Goal: Information Seeking & Learning: Learn about a topic

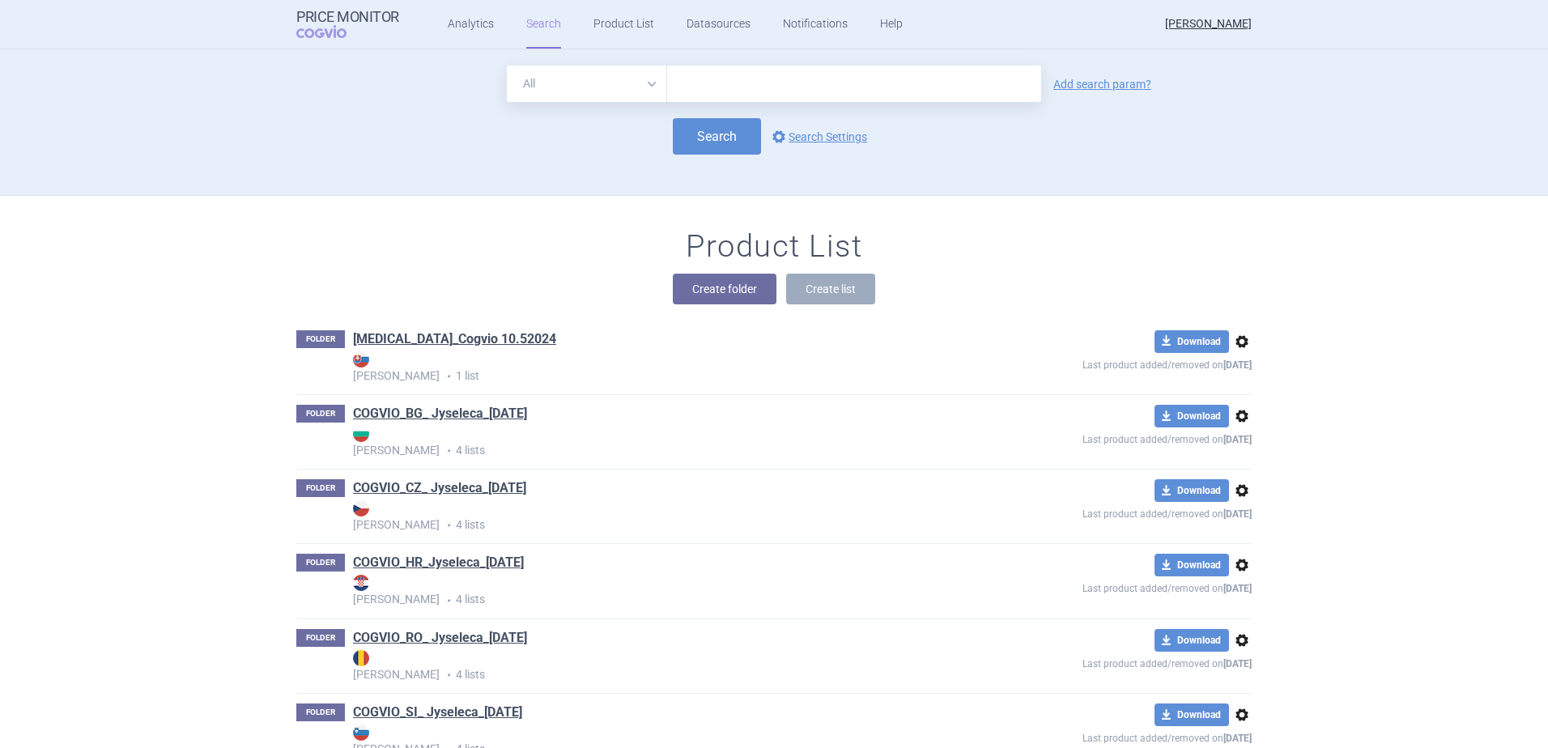
click at [711, 79] on input "text" at bounding box center [854, 84] width 374 height 36
type input "altuvoct"
click at [715, 138] on button "Search" at bounding box center [717, 136] width 88 height 36
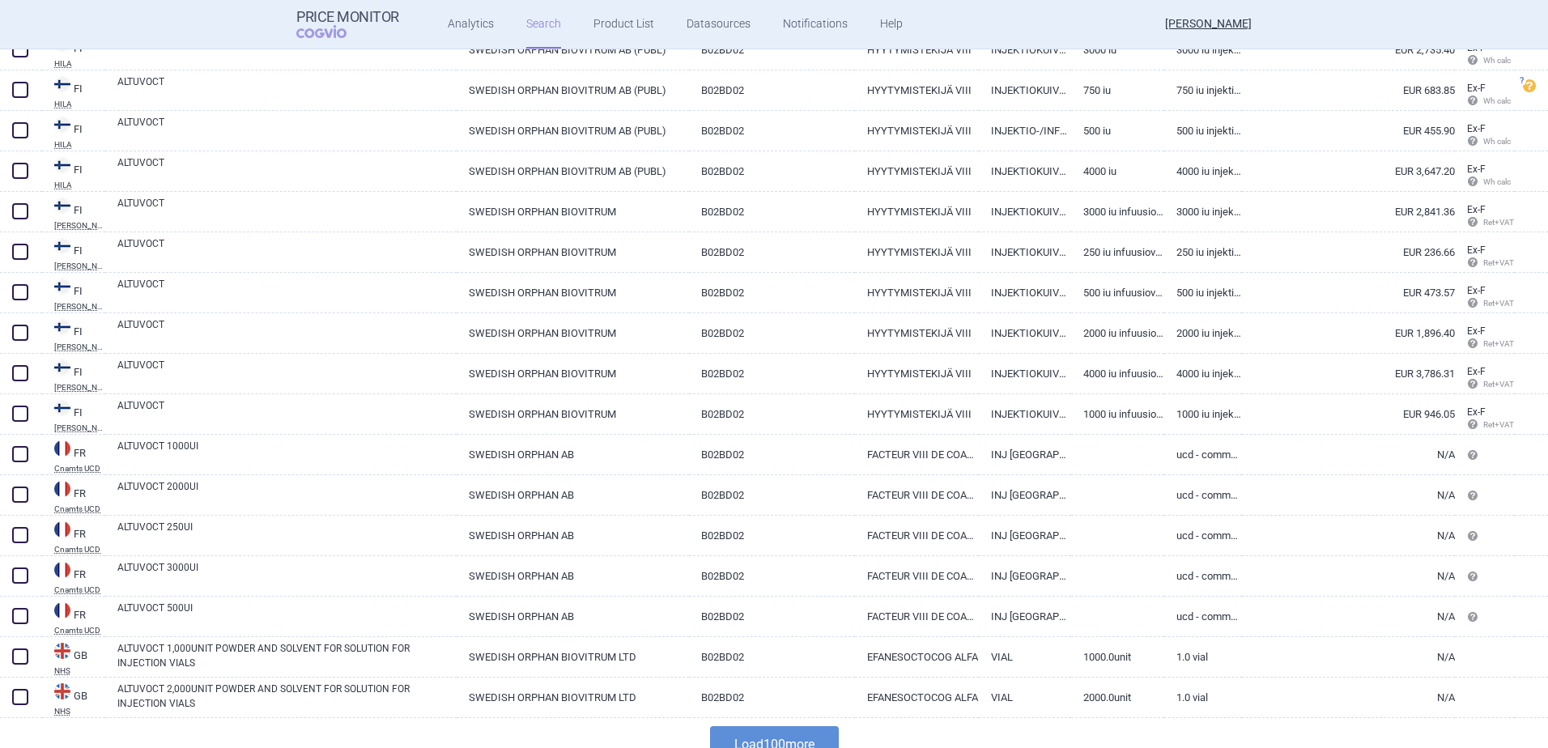
scroll to position [3690, 0]
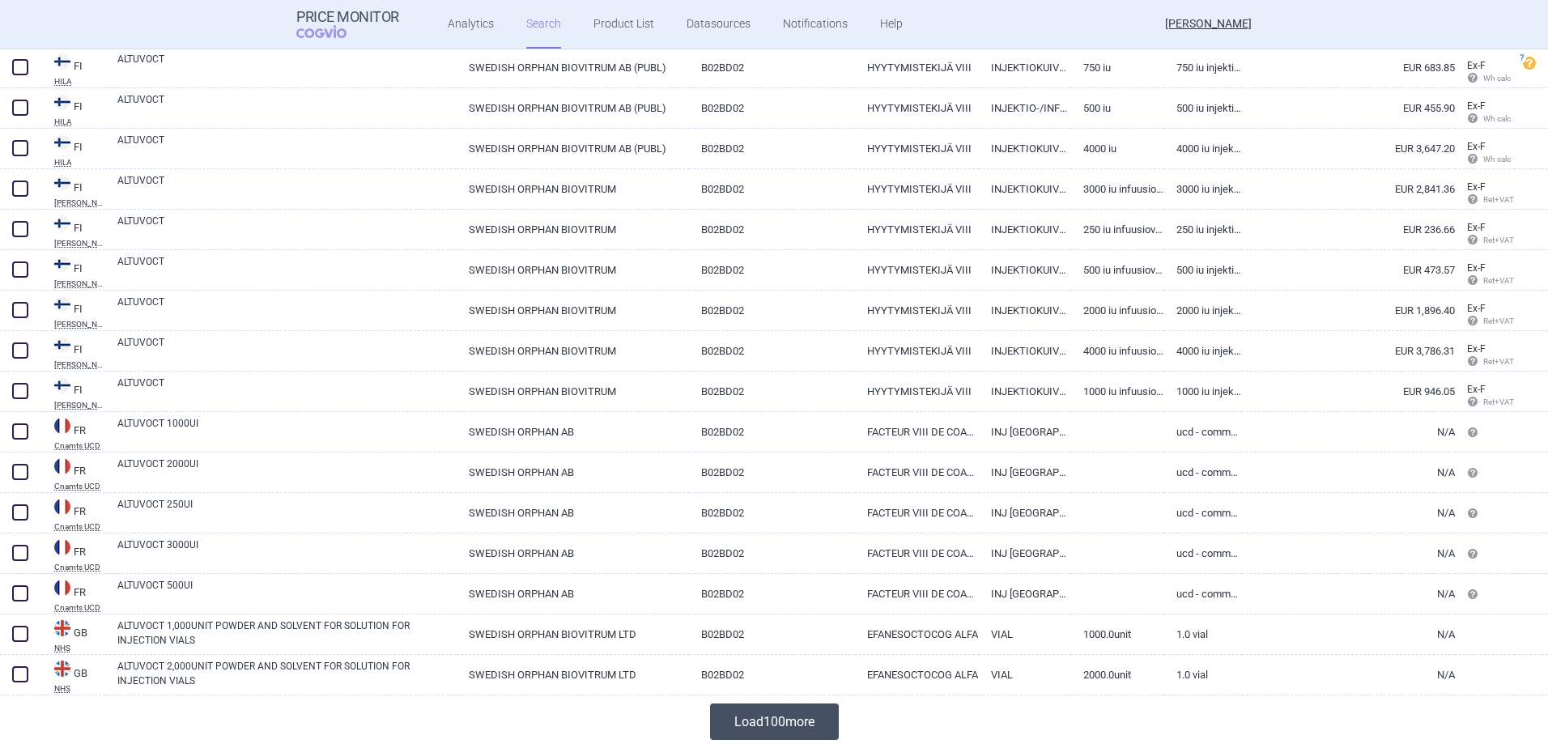
click at [760, 725] on button "Load 100 more" at bounding box center [774, 722] width 129 height 36
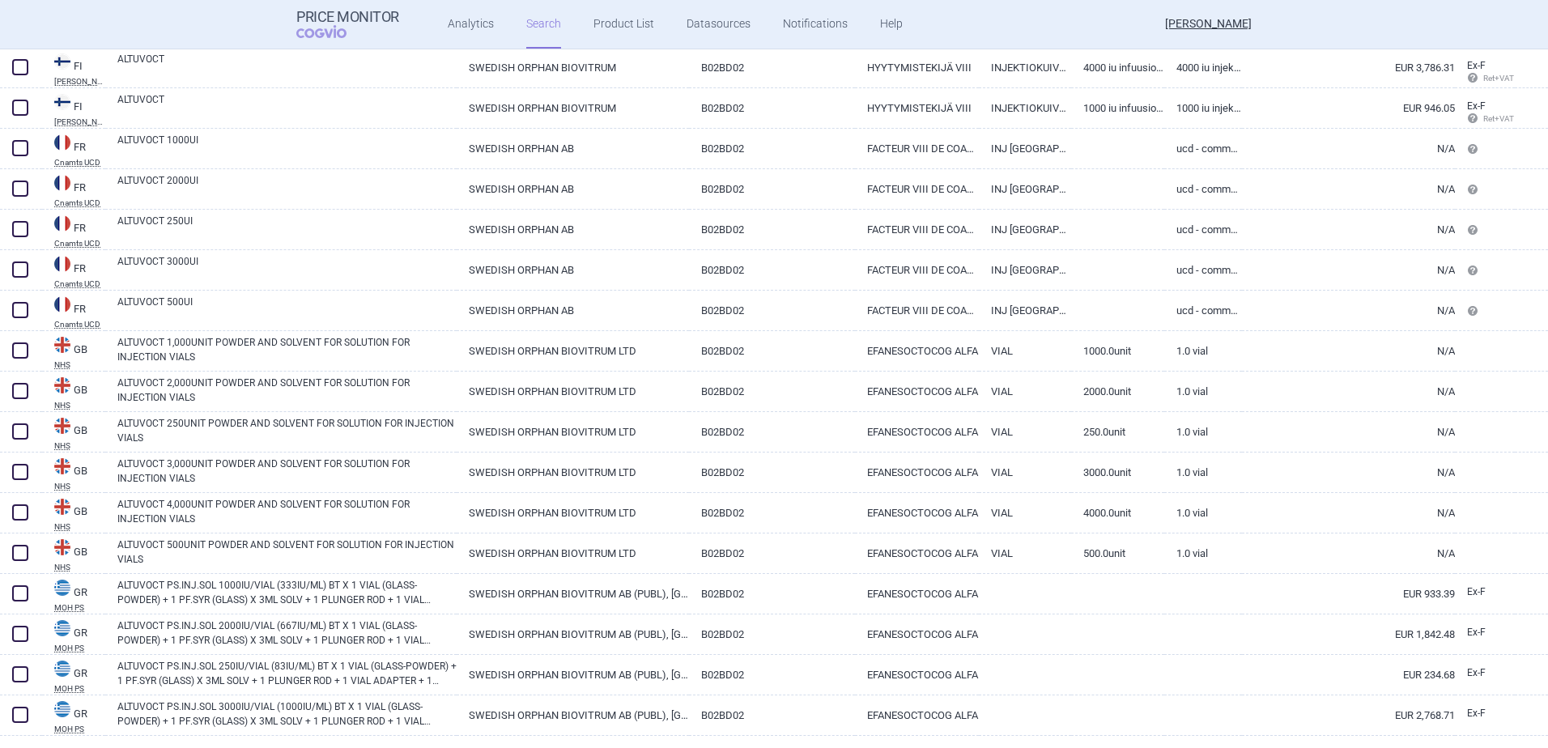
scroll to position [3488, 0]
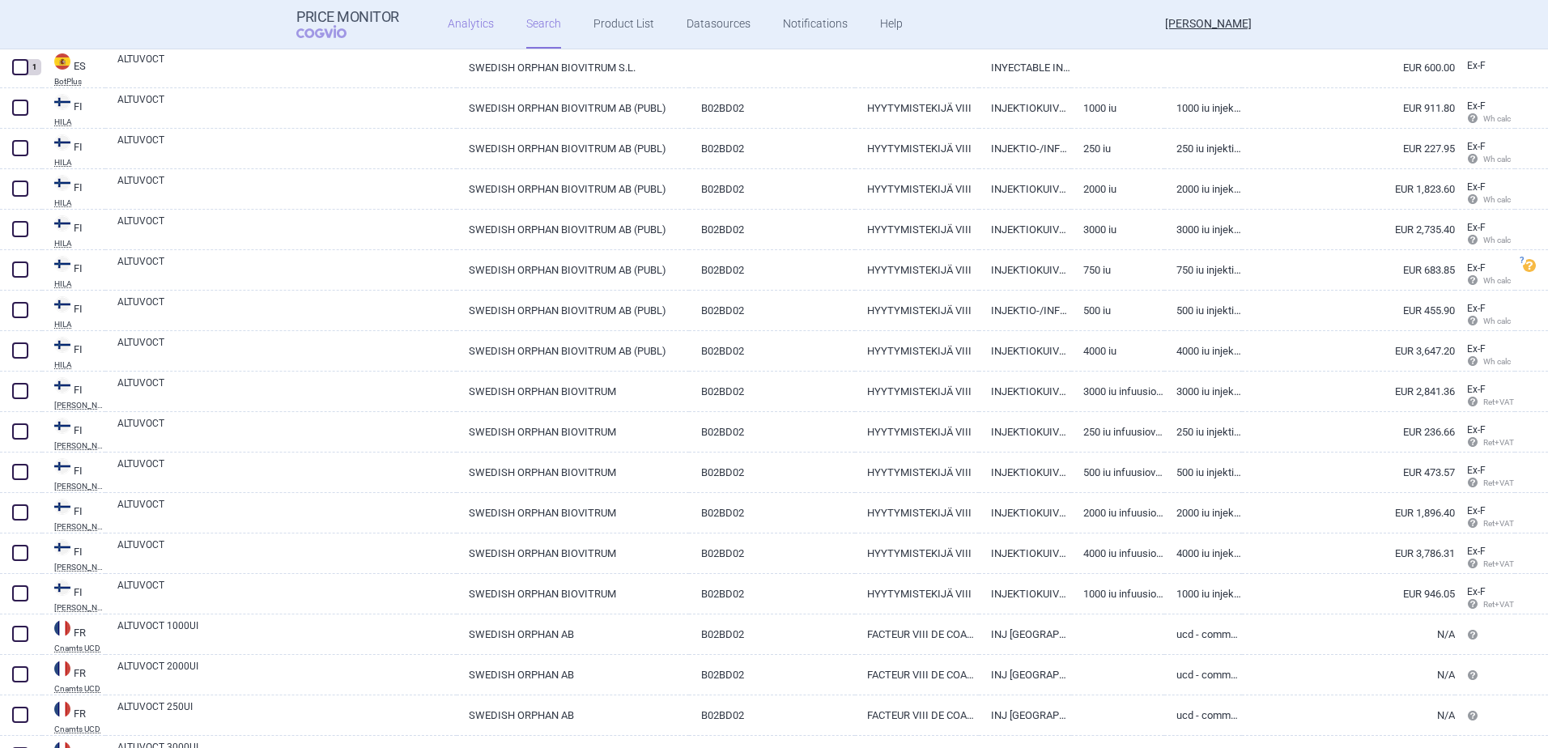
click at [462, 23] on link "Analytics" at bounding box center [471, 24] width 46 height 49
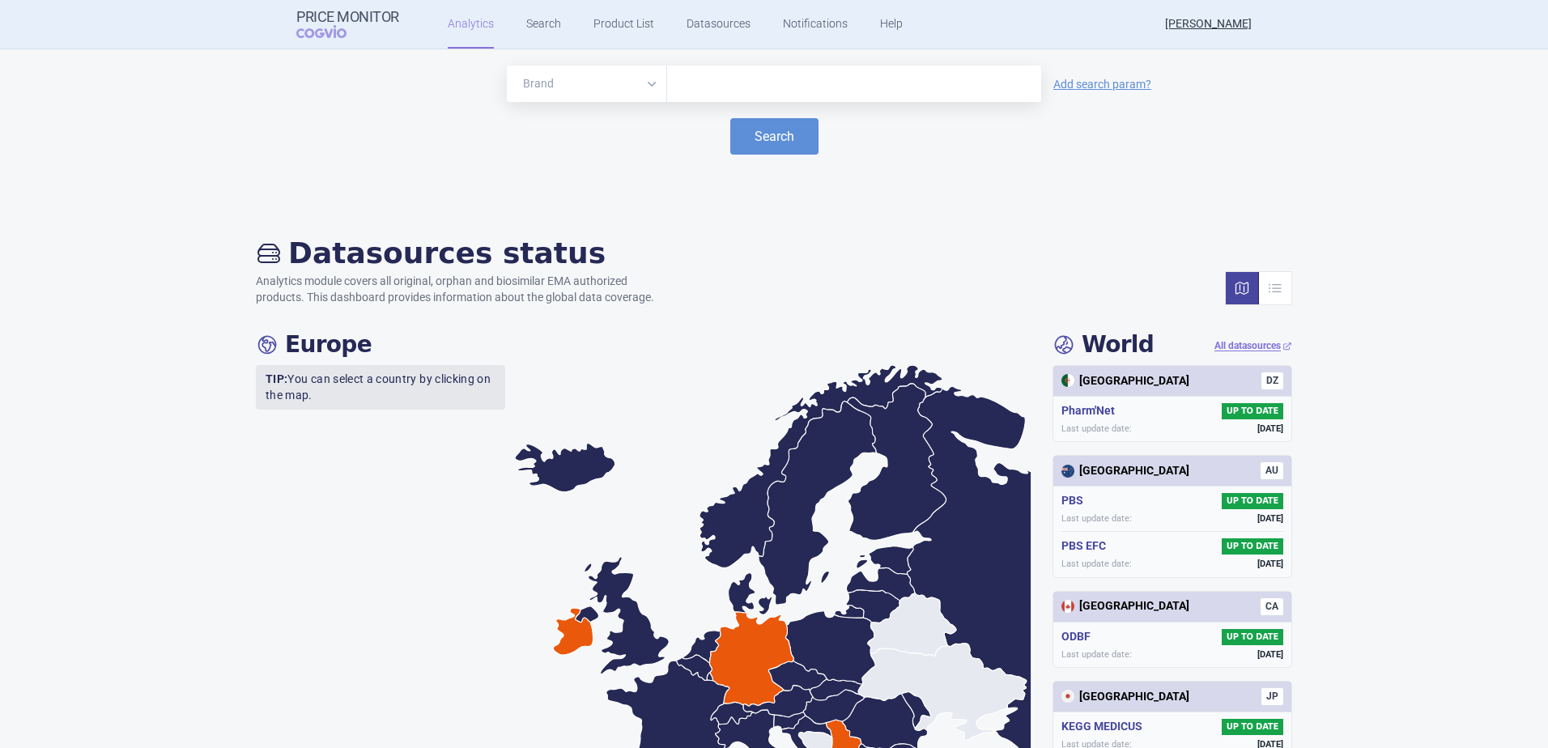
click at [717, 86] on input "text" at bounding box center [854, 84] width 358 height 21
drag, startPoint x: 762, startPoint y: 134, endPoint x: 803, endPoint y: 133, distance: 41.3
click at [762, 134] on button "Search" at bounding box center [774, 136] width 88 height 36
click at [763, 136] on button "Search" at bounding box center [774, 136] width 88 height 36
click at [769, 134] on button "Search" at bounding box center [774, 136] width 88 height 36
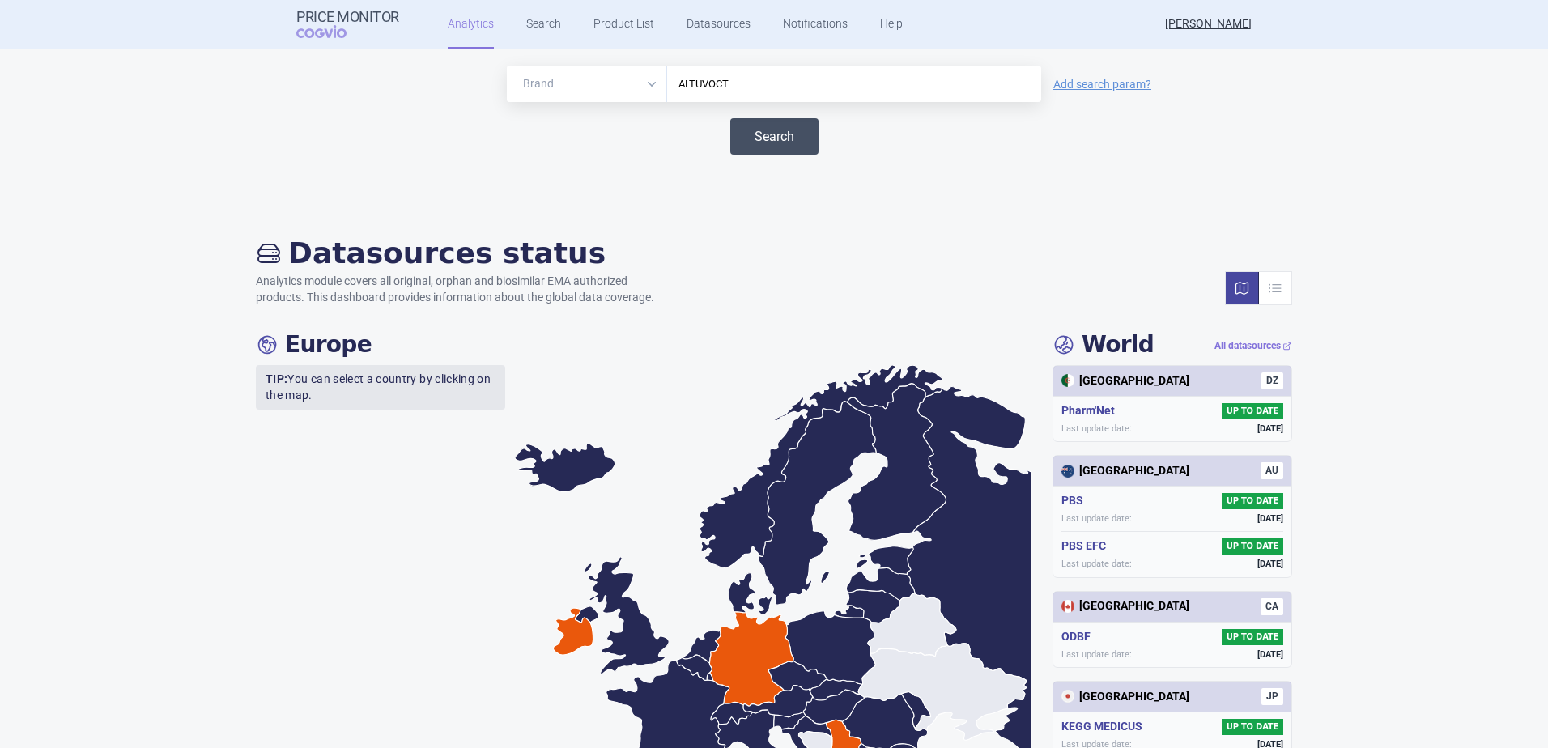
click at [769, 134] on button "Search" at bounding box center [774, 136] width 88 height 36
click at [769, 133] on button "Search" at bounding box center [774, 136] width 88 height 36
drag, startPoint x: 729, startPoint y: 88, endPoint x: 745, endPoint y: 83, distance: 17.2
click at [735, 84] on input "ALTUVOCT" at bounding box center [854, 84] width 358 height 21
type input "ALTUVIIIO"
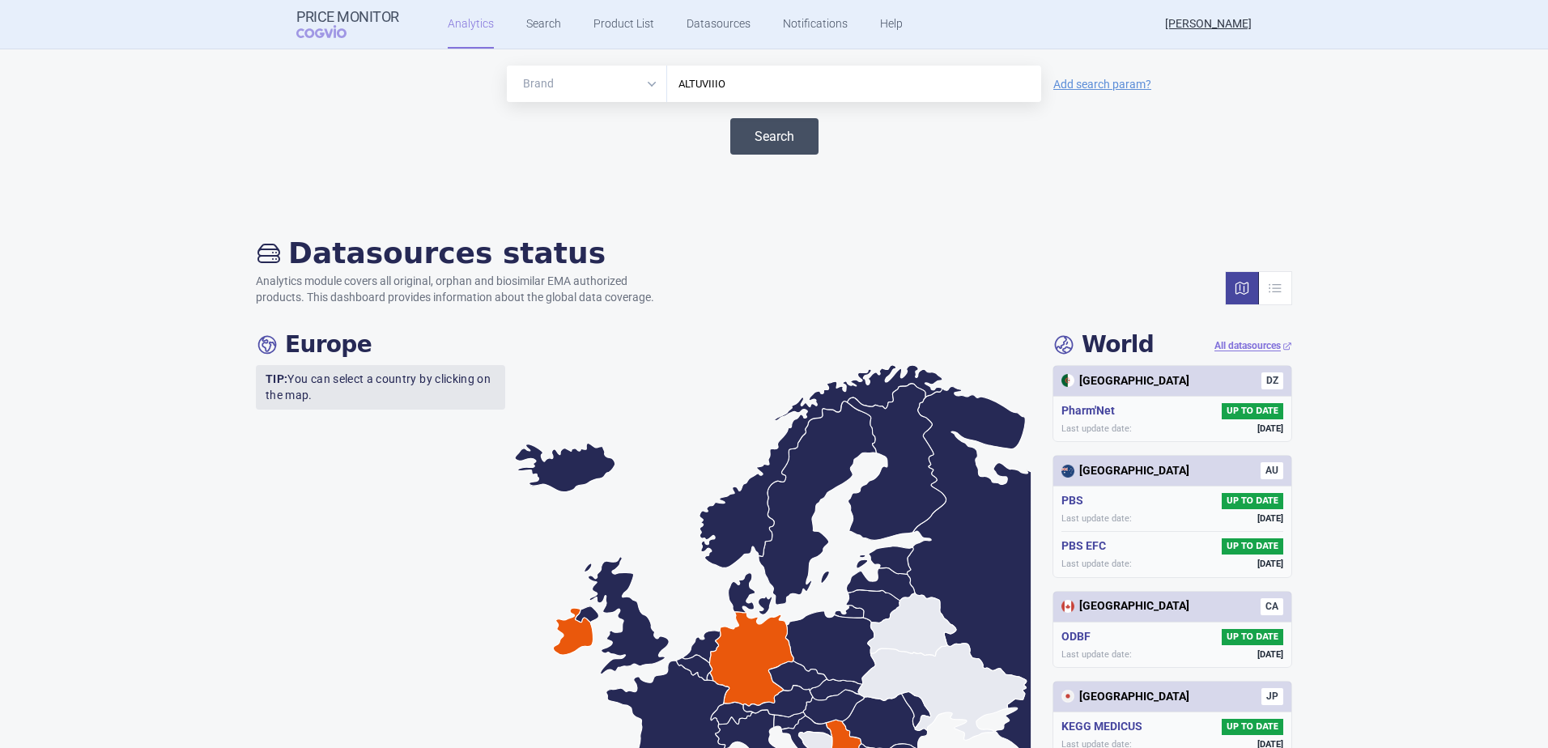
click at [740, 130] on button "Search" at bounding box center [774, 136] width 88 height 36
click at [776, 131] on button "Search" at bounding box center [774, 136] width 88 height 36
click at [792, 130] on button "Search" at bounding box center [774, 136] width 88 height 36
click at [783, 130] on button "Search" at bounding box center [774, 136] width 88 height 36
click at [774, 132] on button "Search" at bounding box center [774, 136] width 88 height 36
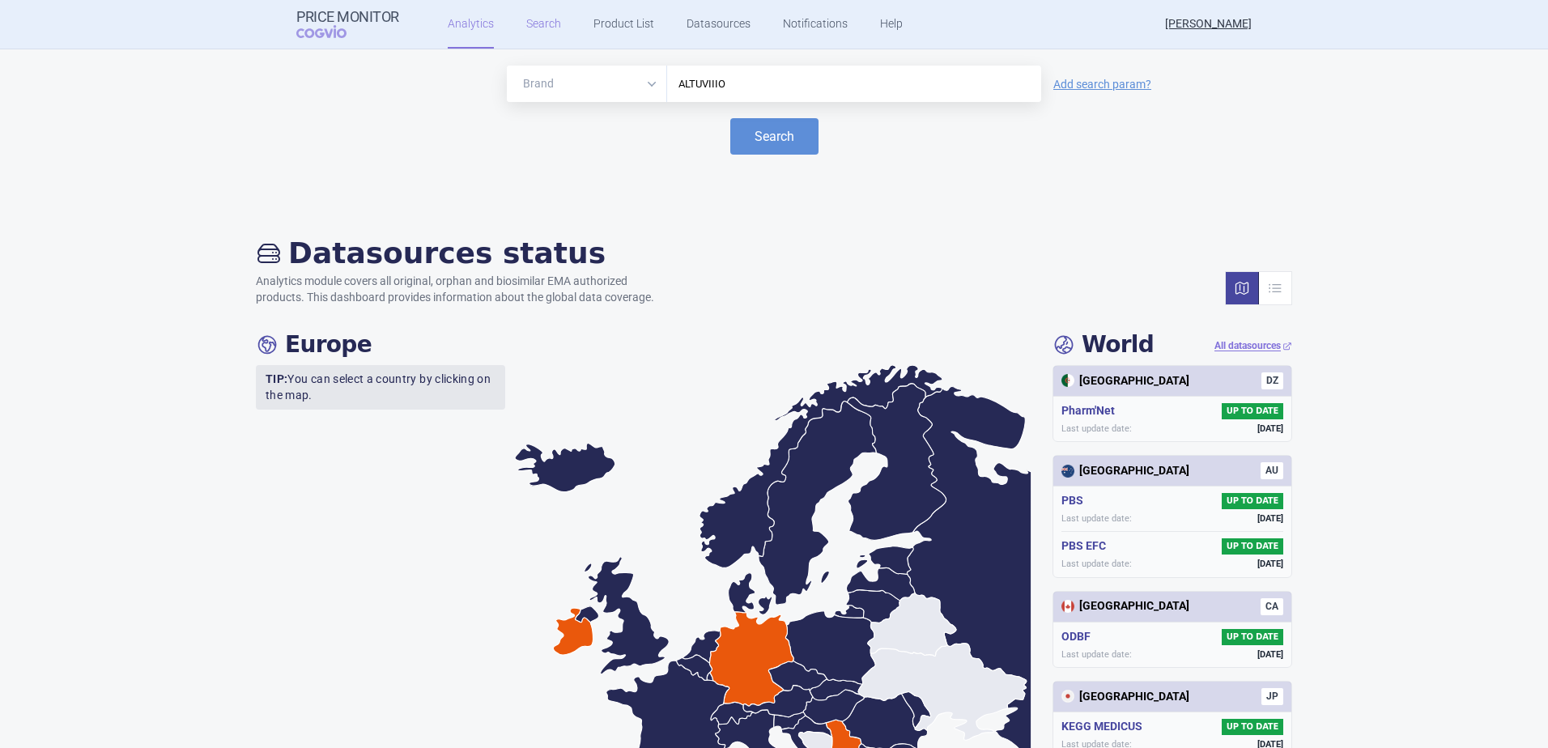
click at [526, 26] on link "Search" at bounding box center [543, 24] width 35 height 49
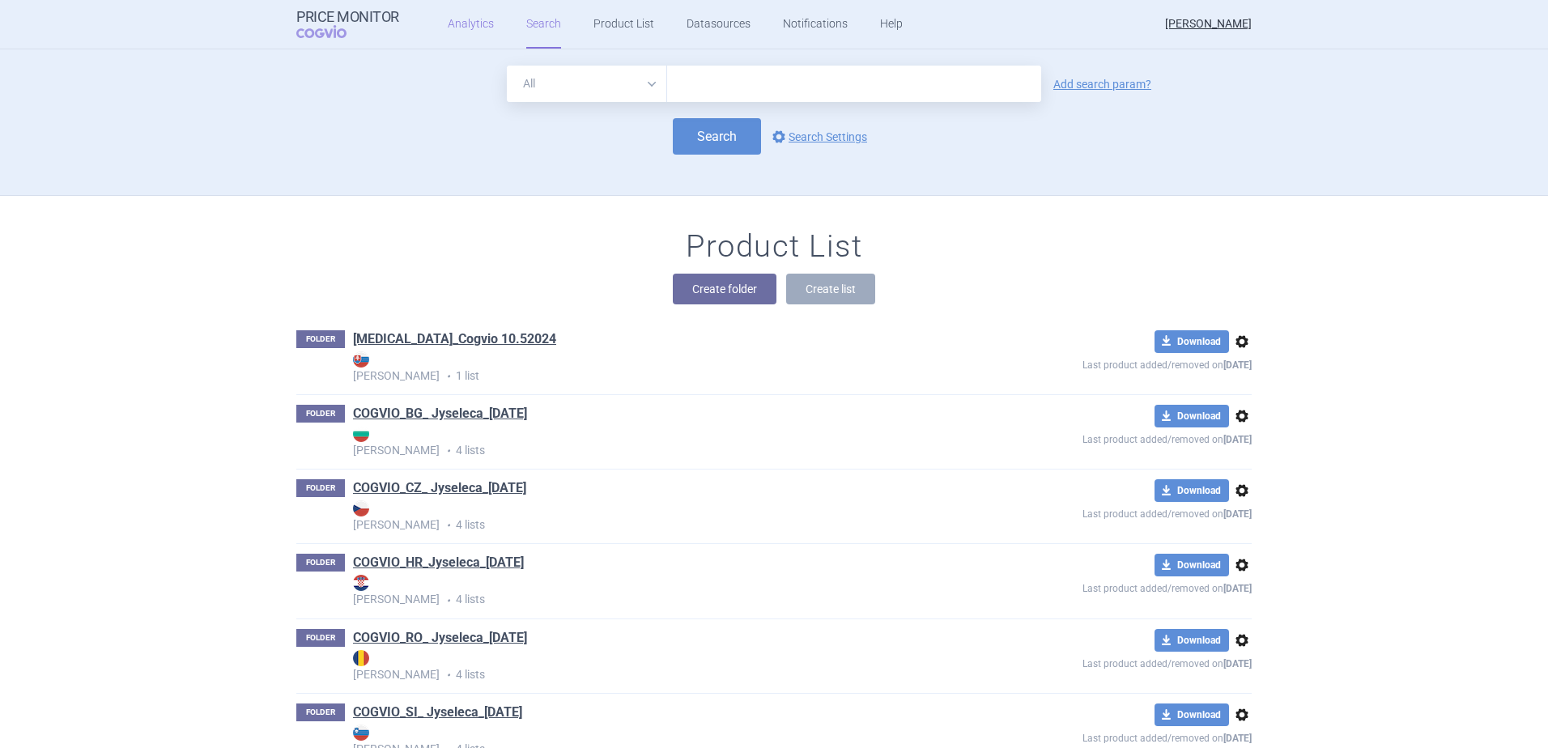
click at [460, 28] on link "Analytics" at bounding box center [471, 24] width 46 height 49
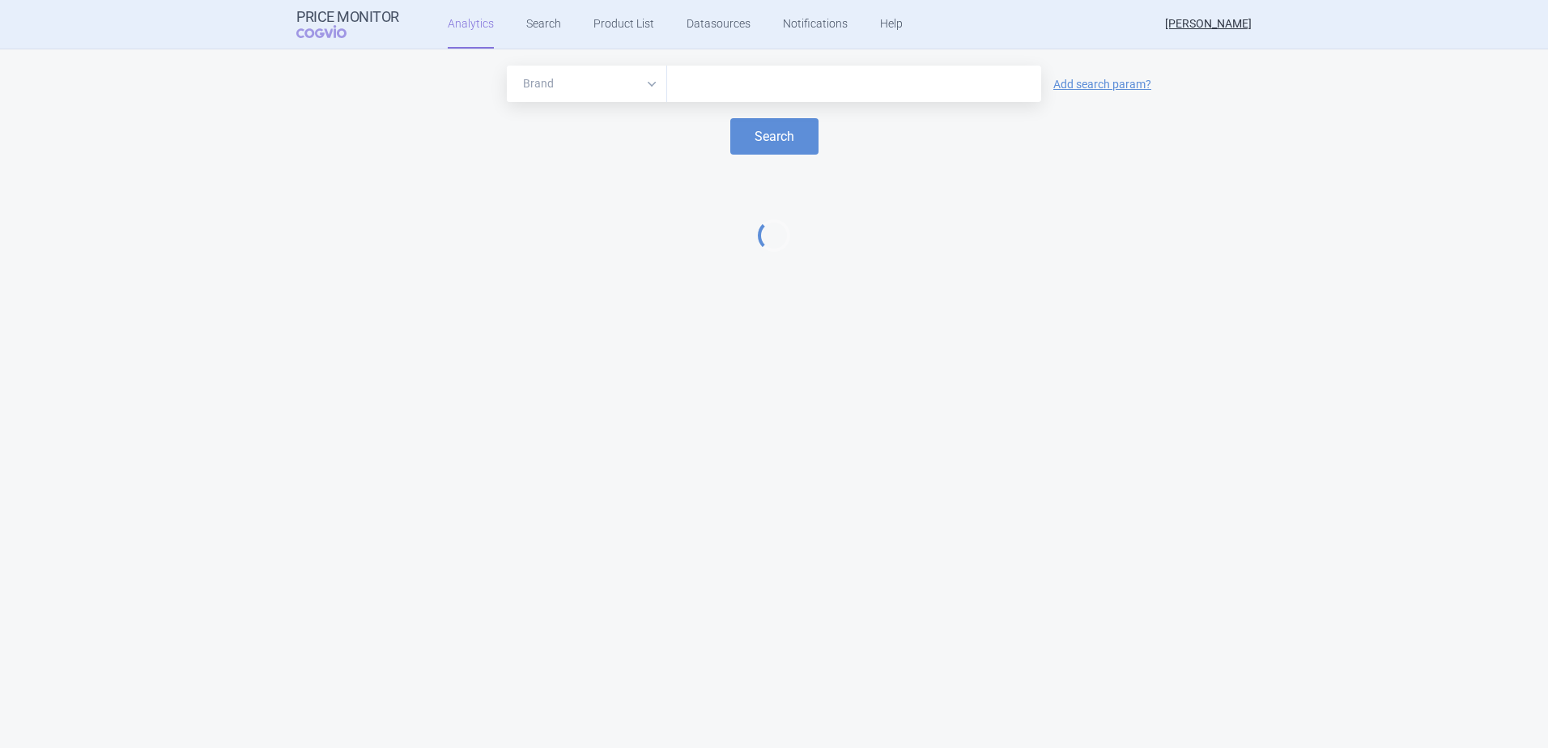
click at [694, 80] on input "text" at bounding box center [854, 84] width 358 height 21
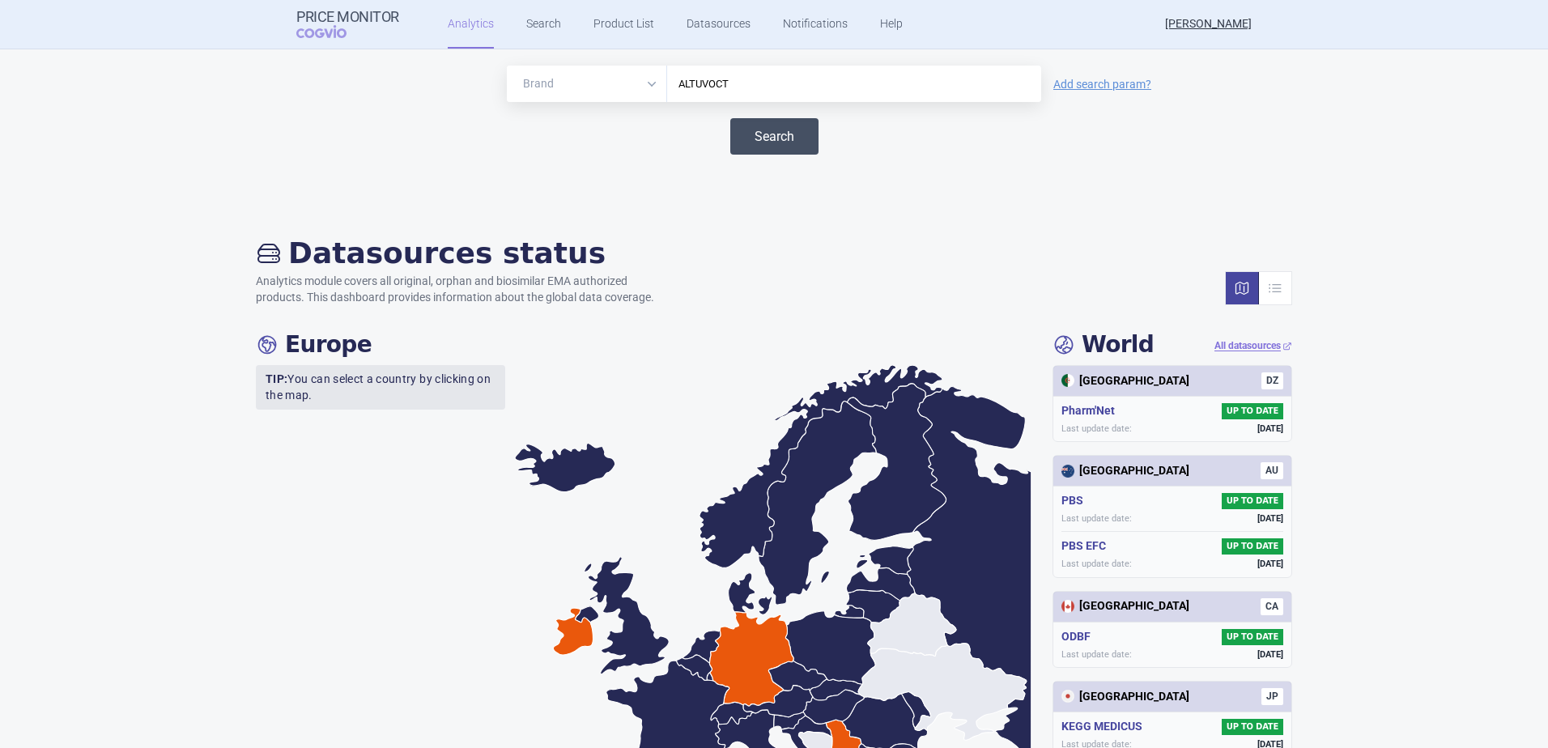
type input "ALTUVOCT"
click at [769, 128] on button "Search" at bounding box center [774, 136] width 88 height 36
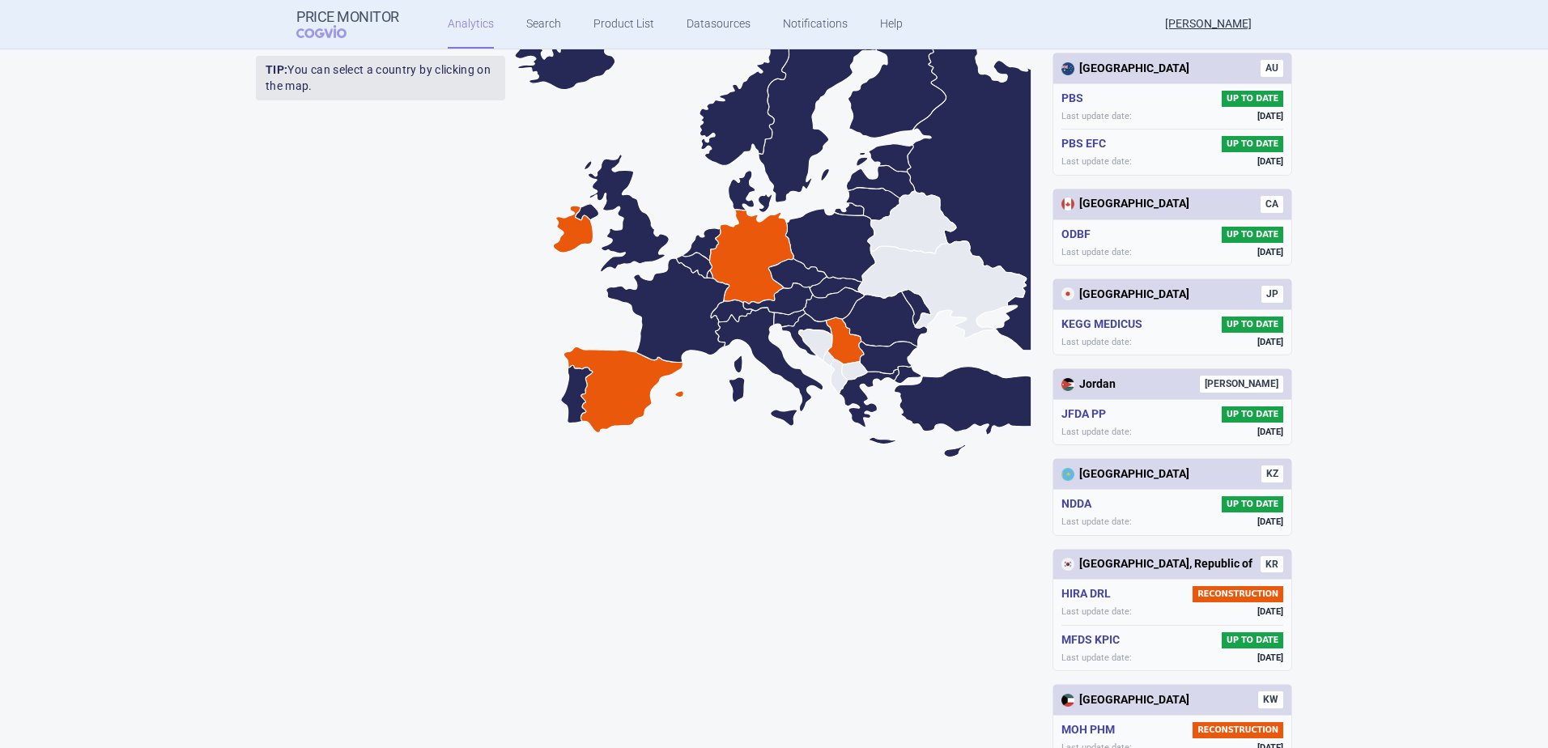
scroll to position [405, 0]
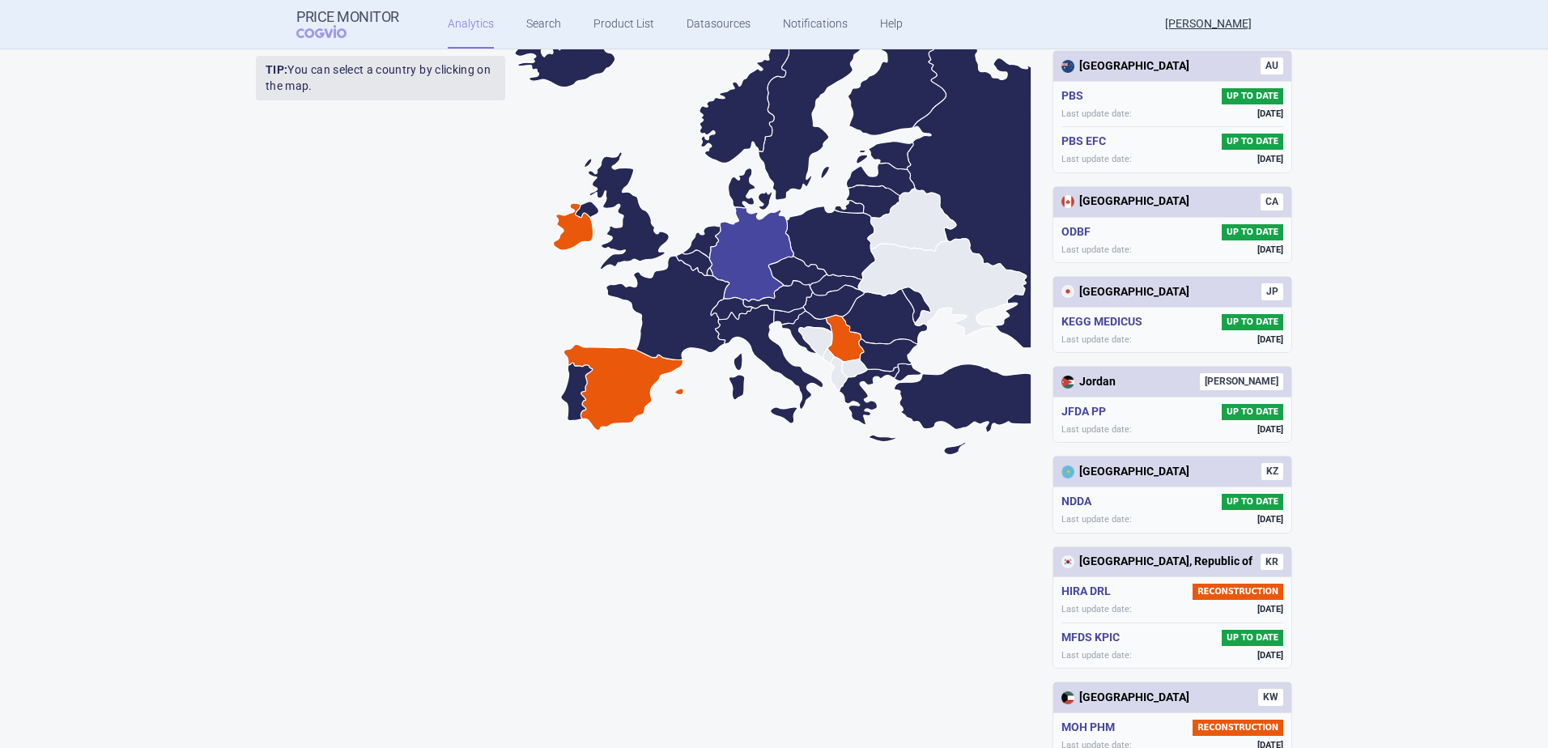
click at [751, 254] on icon at bounding box center [751, 254] width 84 height 95
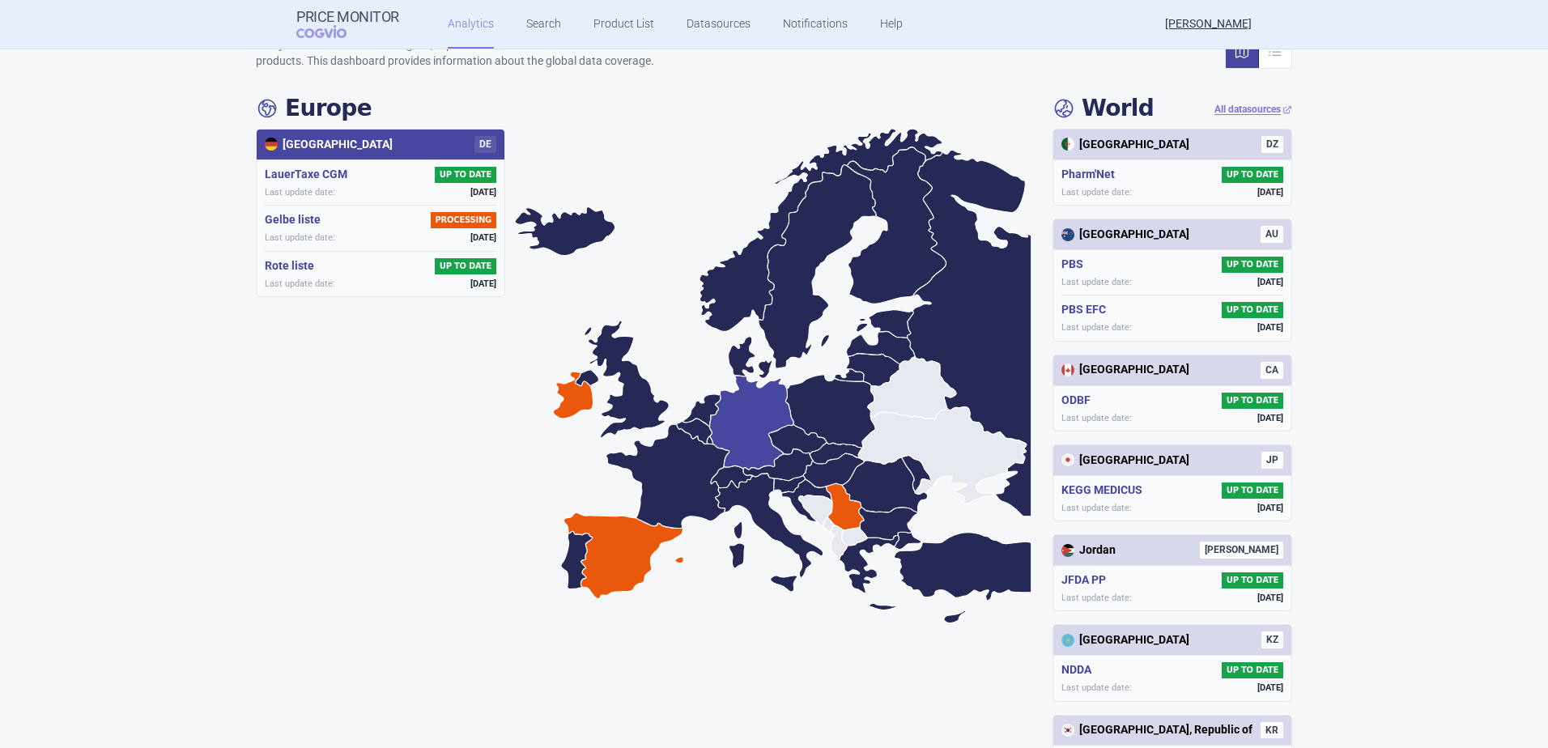
scroll to position [243, 0]
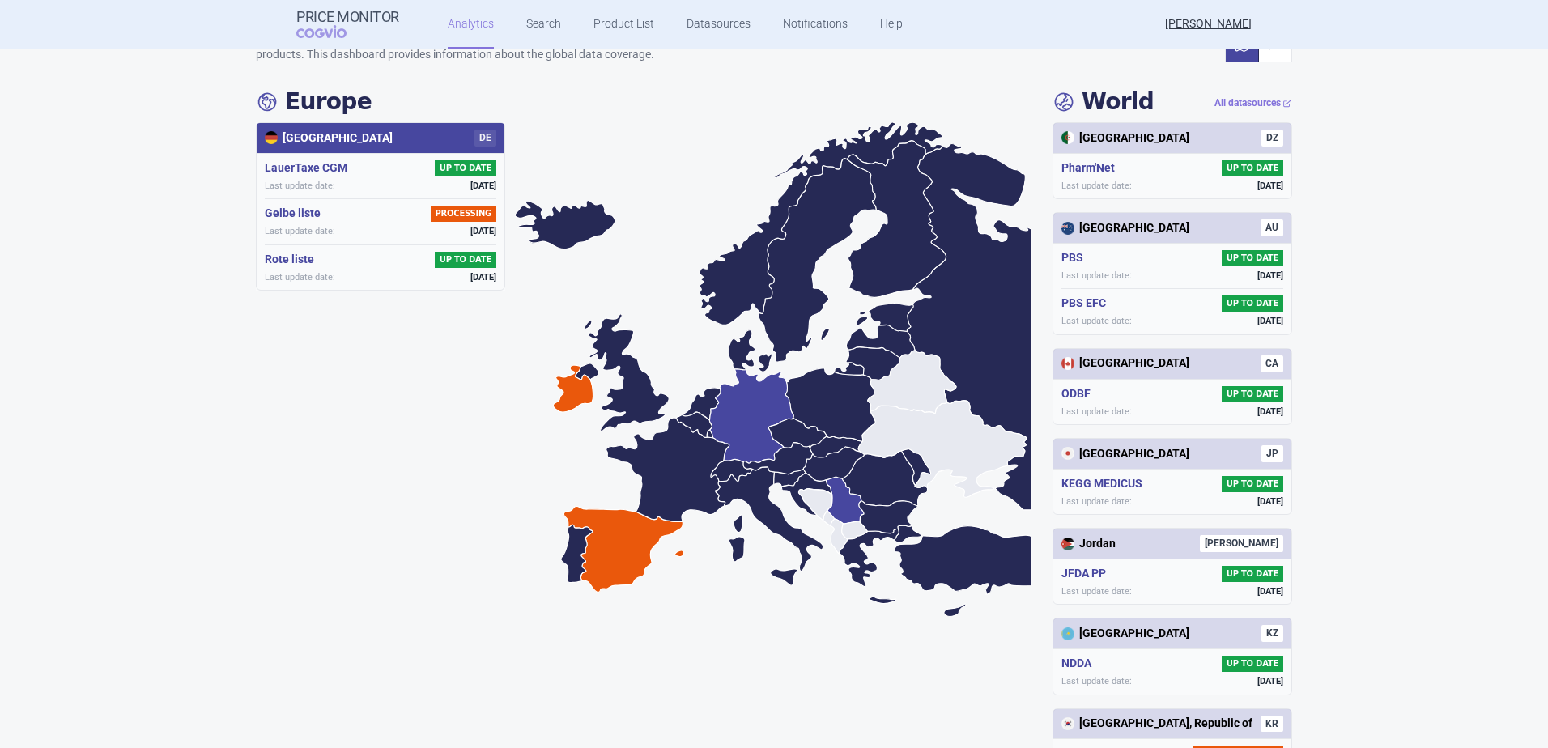
click at [841, 496] on icon at bounding box center [845, 500] width 38 height 47
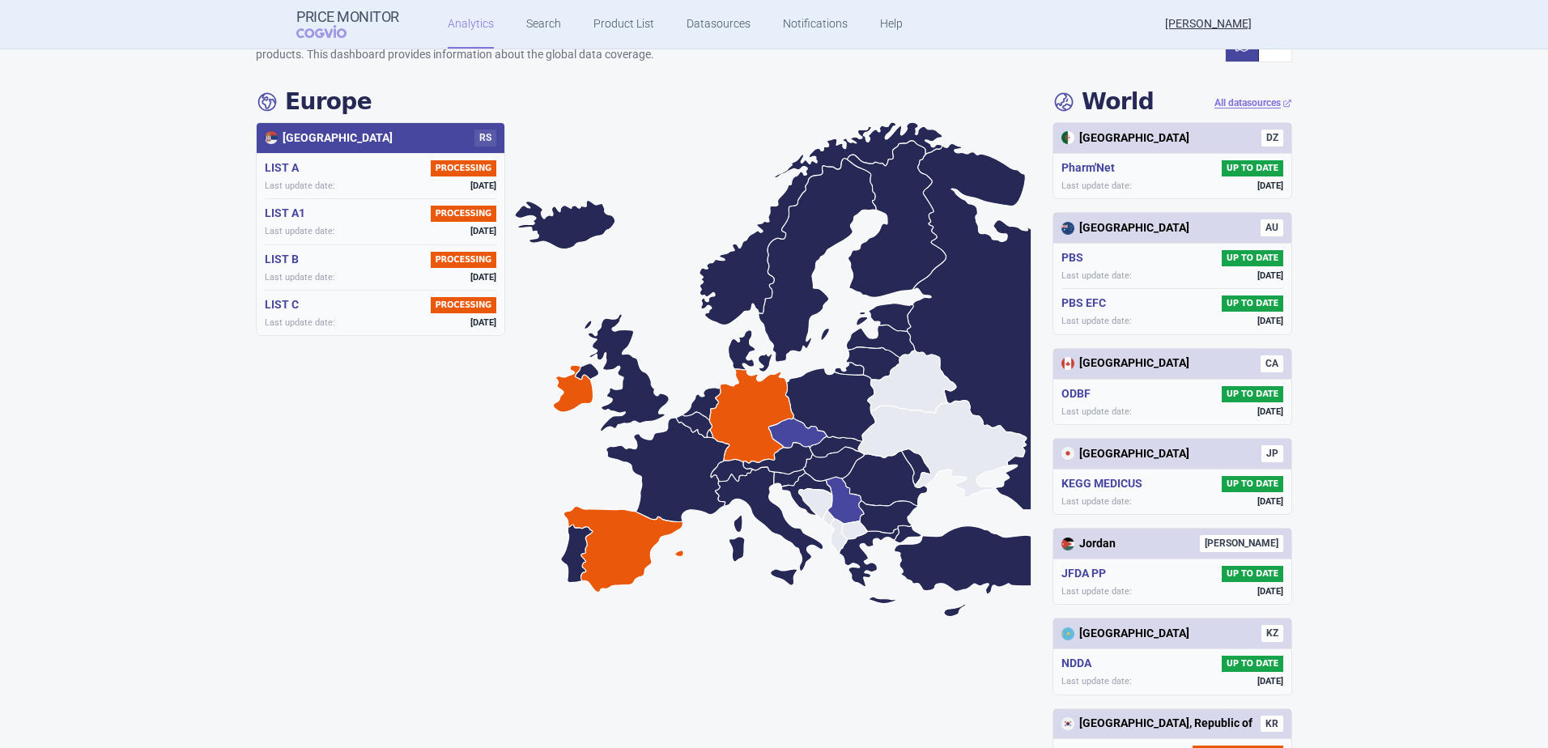
click at [785, 429] on icon at bounding box center [798, 433] width 58 height 30
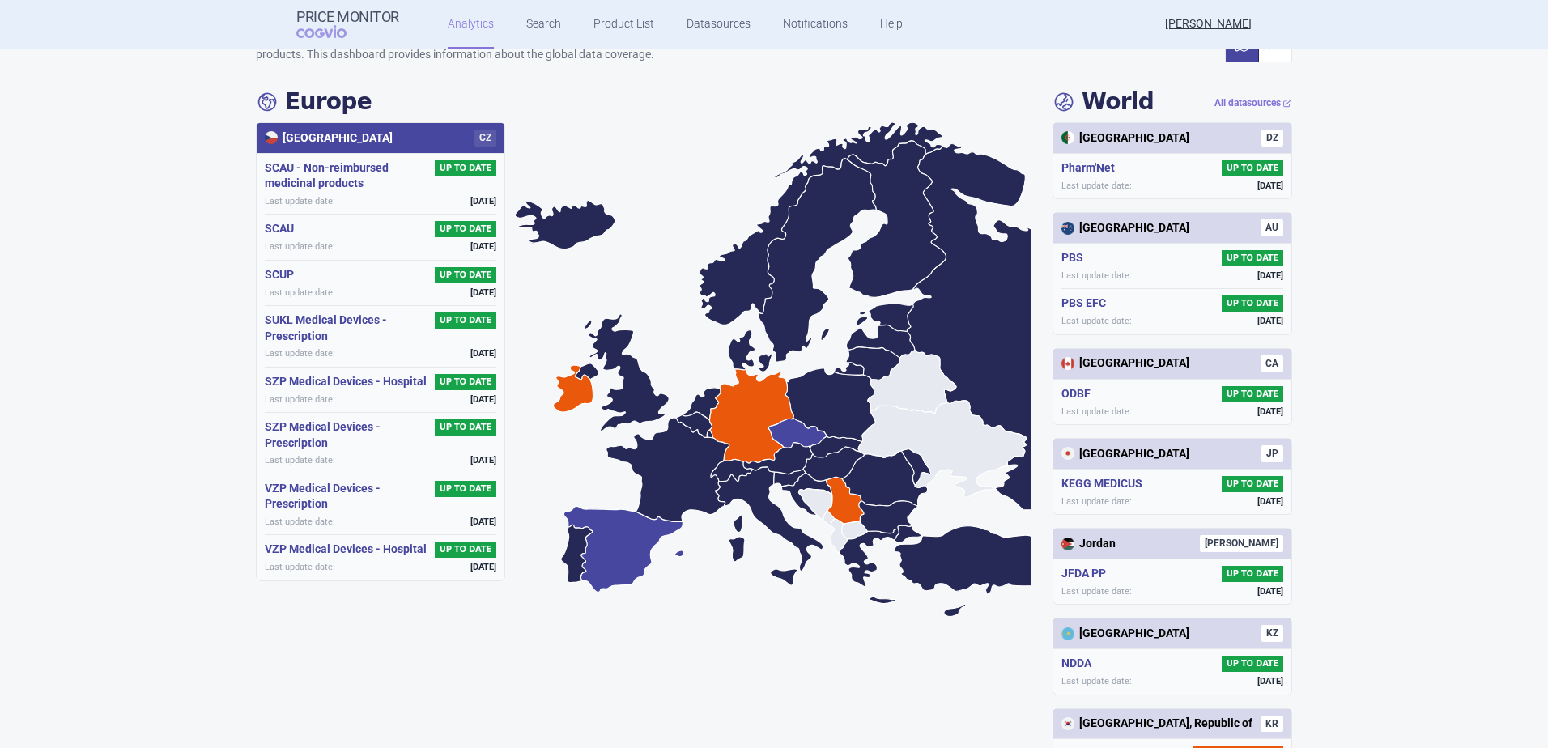
click at [615, 548] on icon at bounding box center [624, 549] width 120 height 86
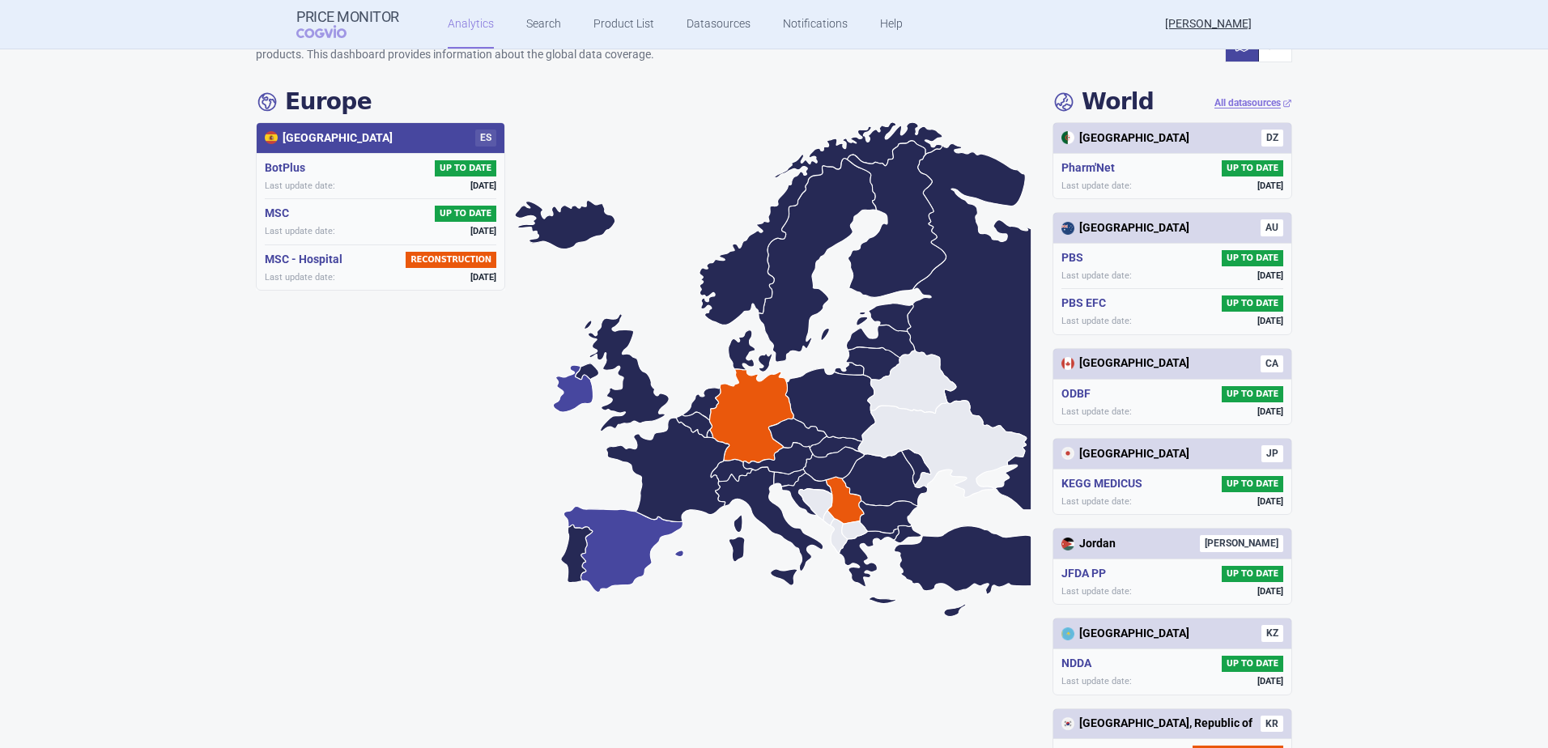
click at [568, 380] on icon at bounding box center [573, 388] width 40 height 47
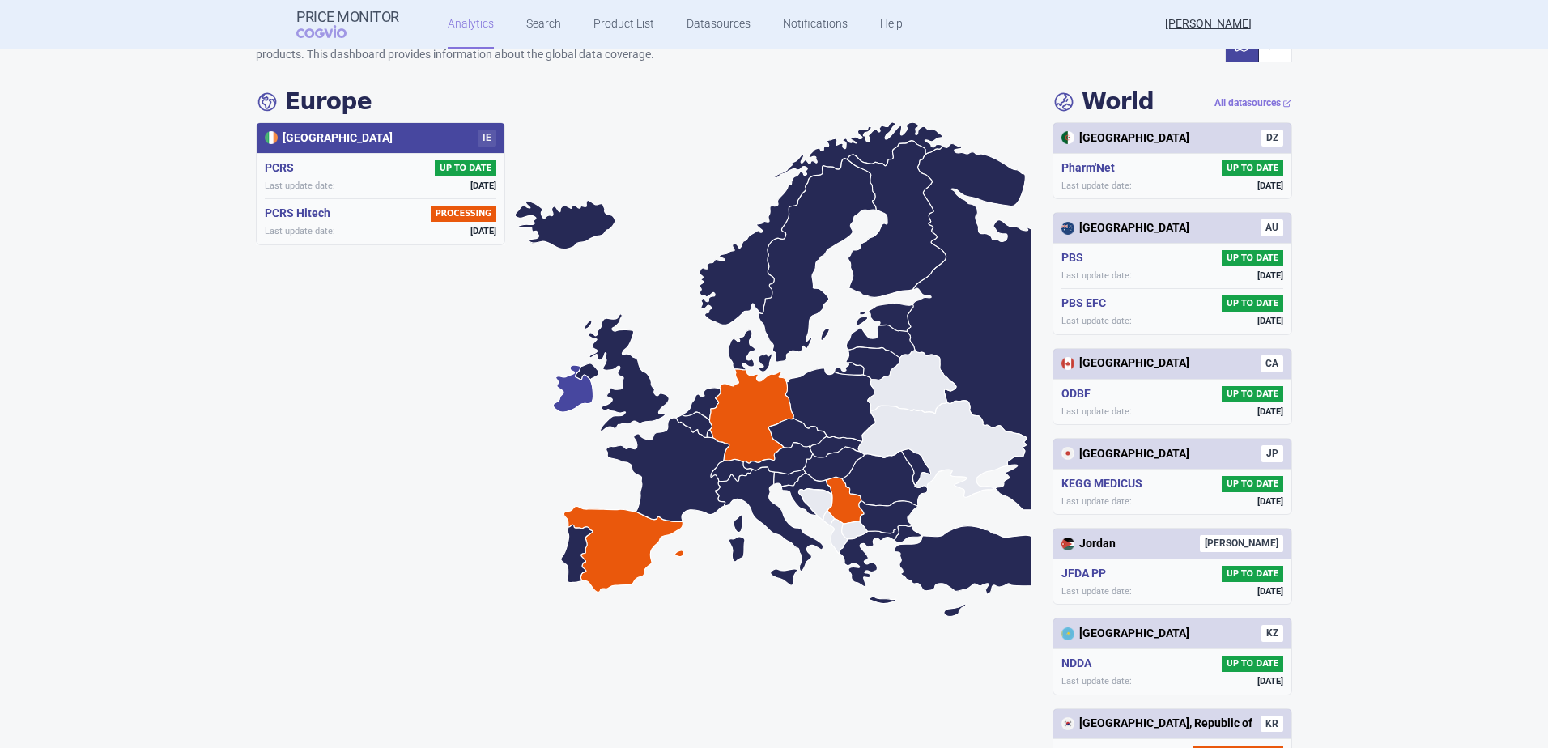
scroll to position [0, 0]
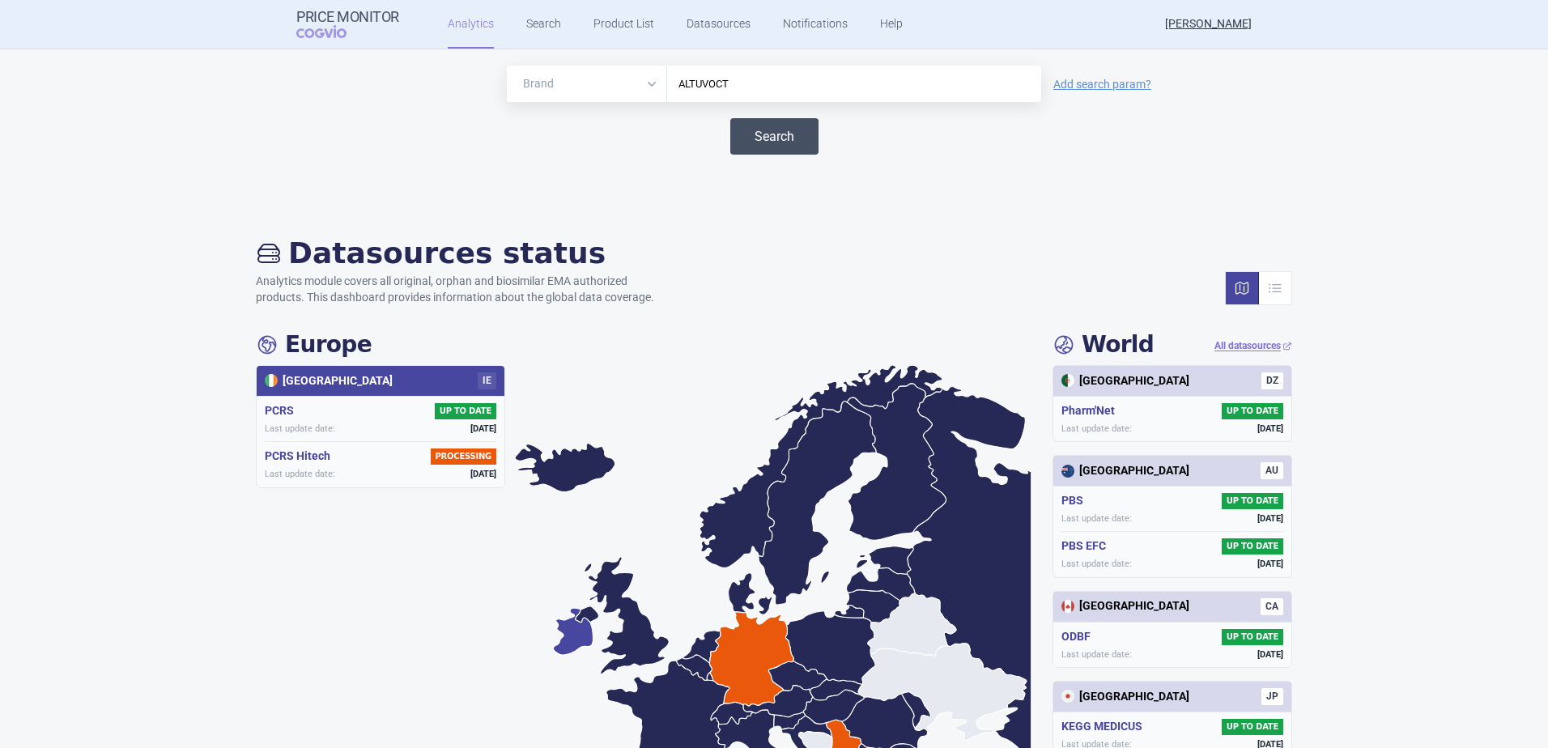
click at [772, 133] on button "Search" at bounding box center [774, 136] width 88 height 36
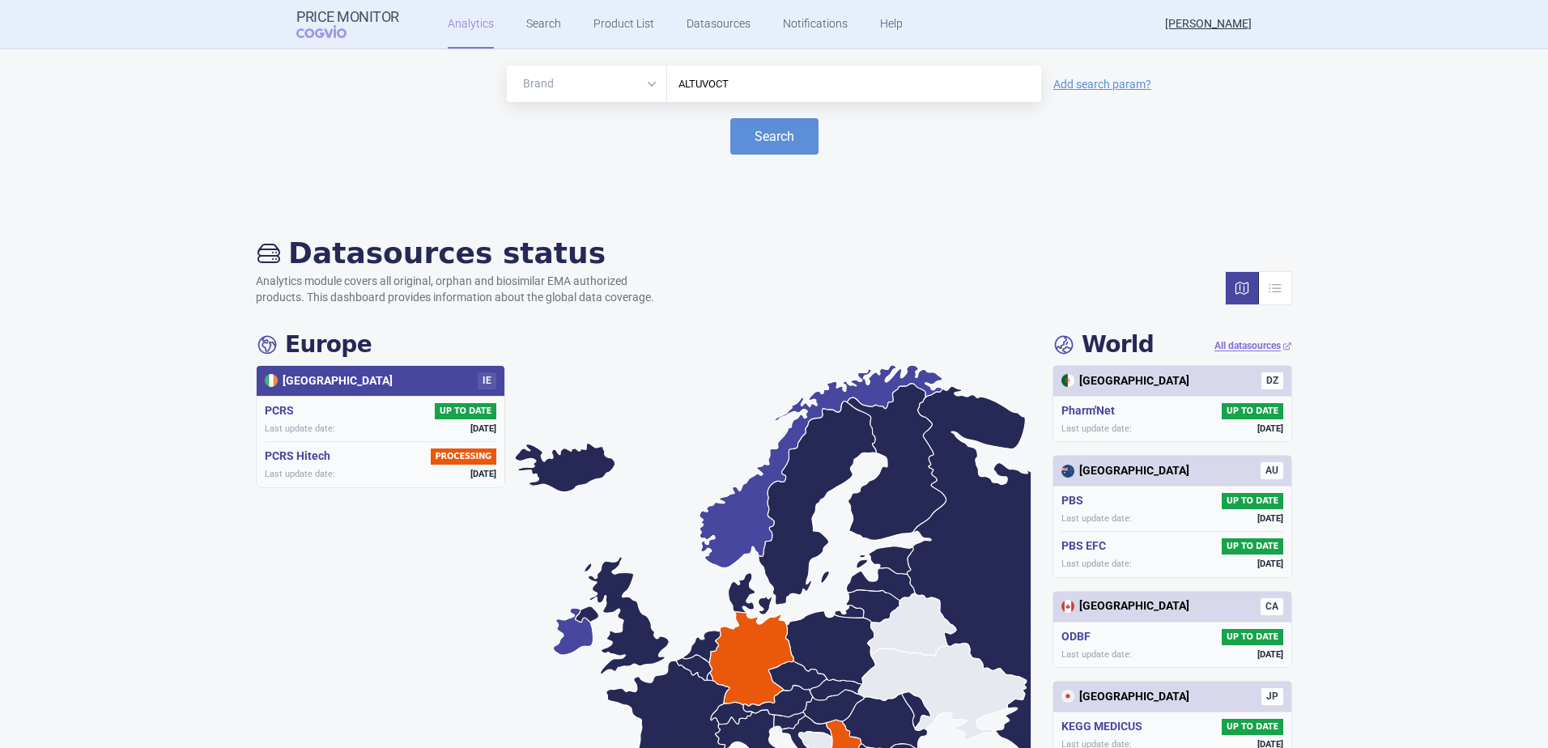
click at [726, 541] on icon at bounding box center [821, 466] width 243 height 203
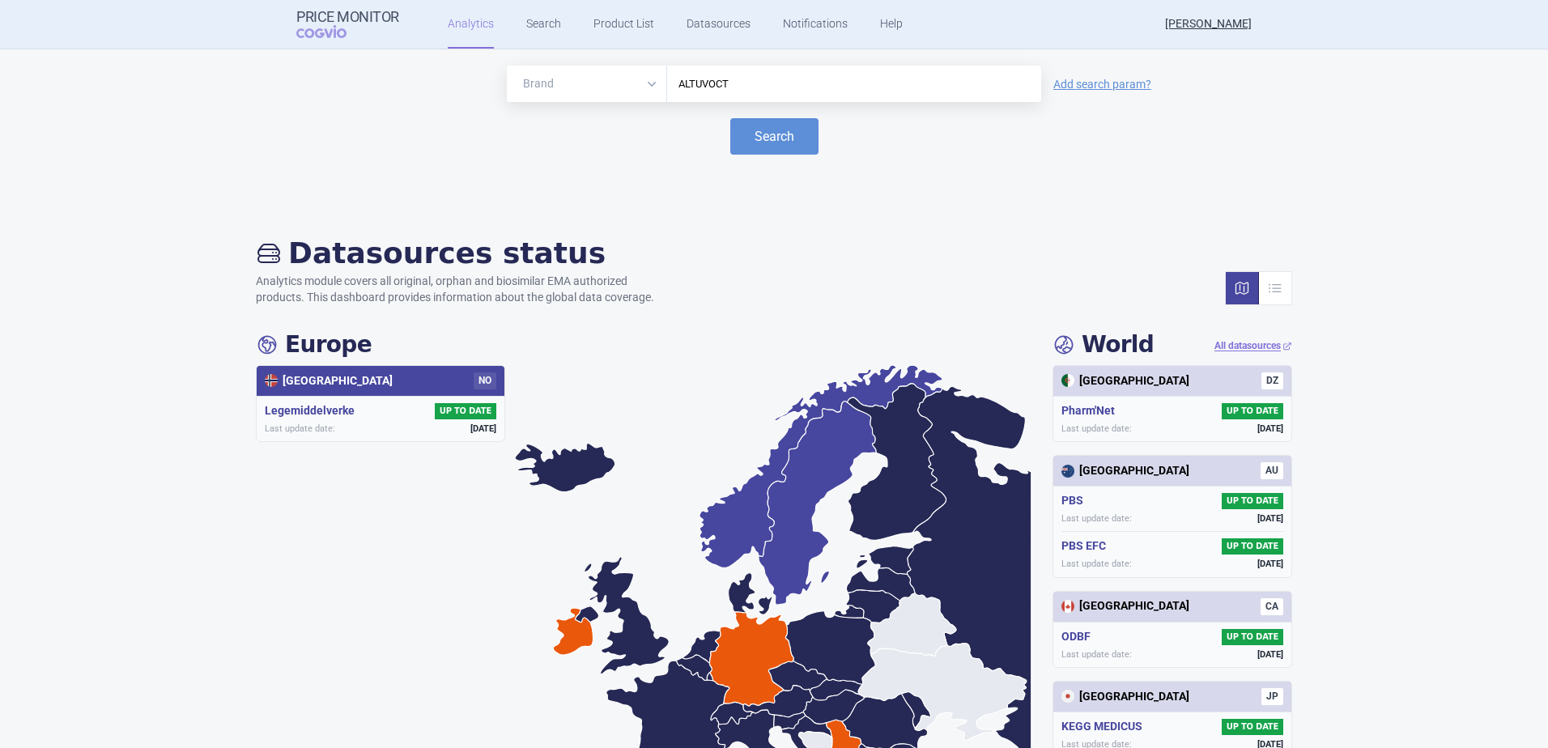
click at [781, 526] on icon at bounding box center [818, 504] width 118 height 204
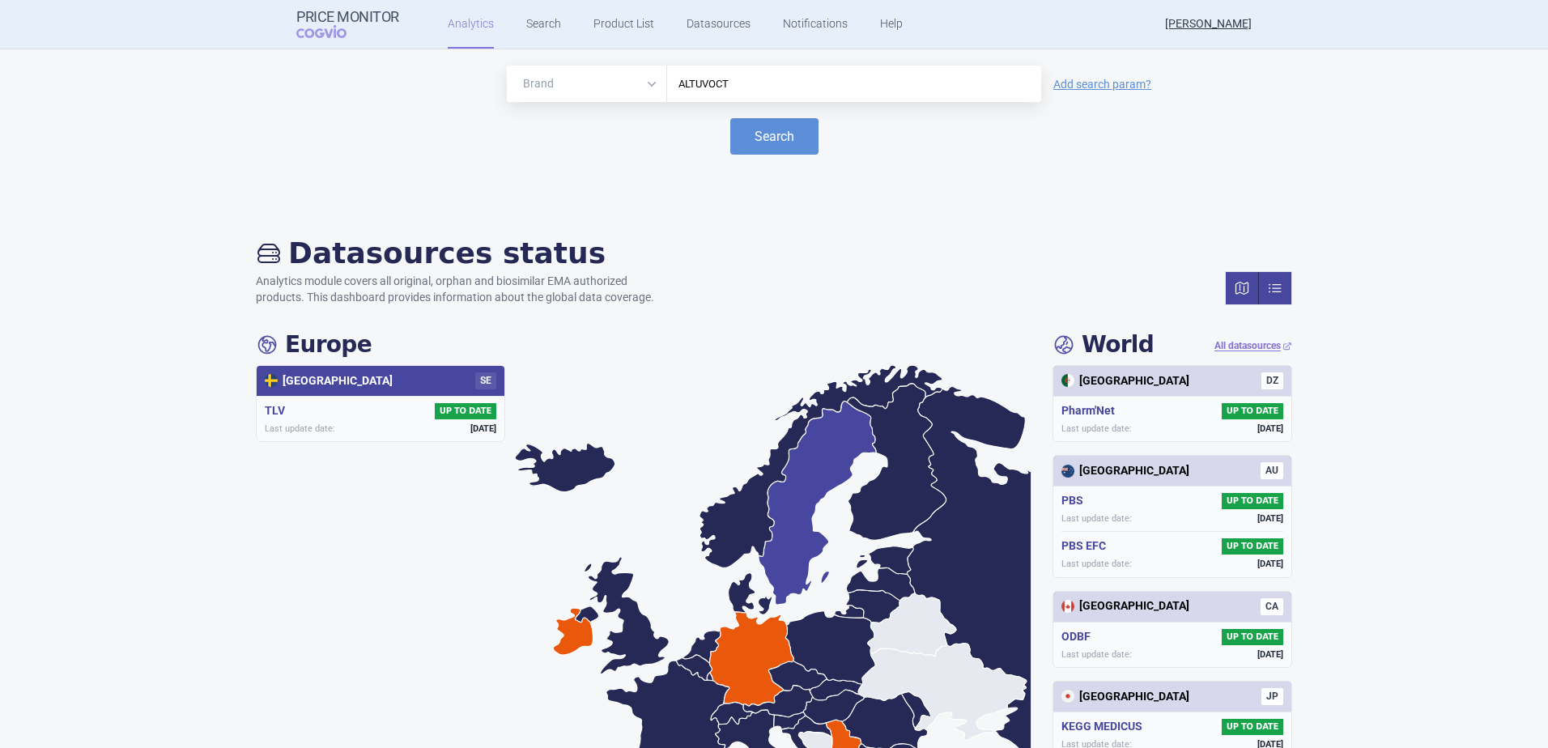
click at [1261, 290] on link at bounding box center [1275, 288] width 32 height 32
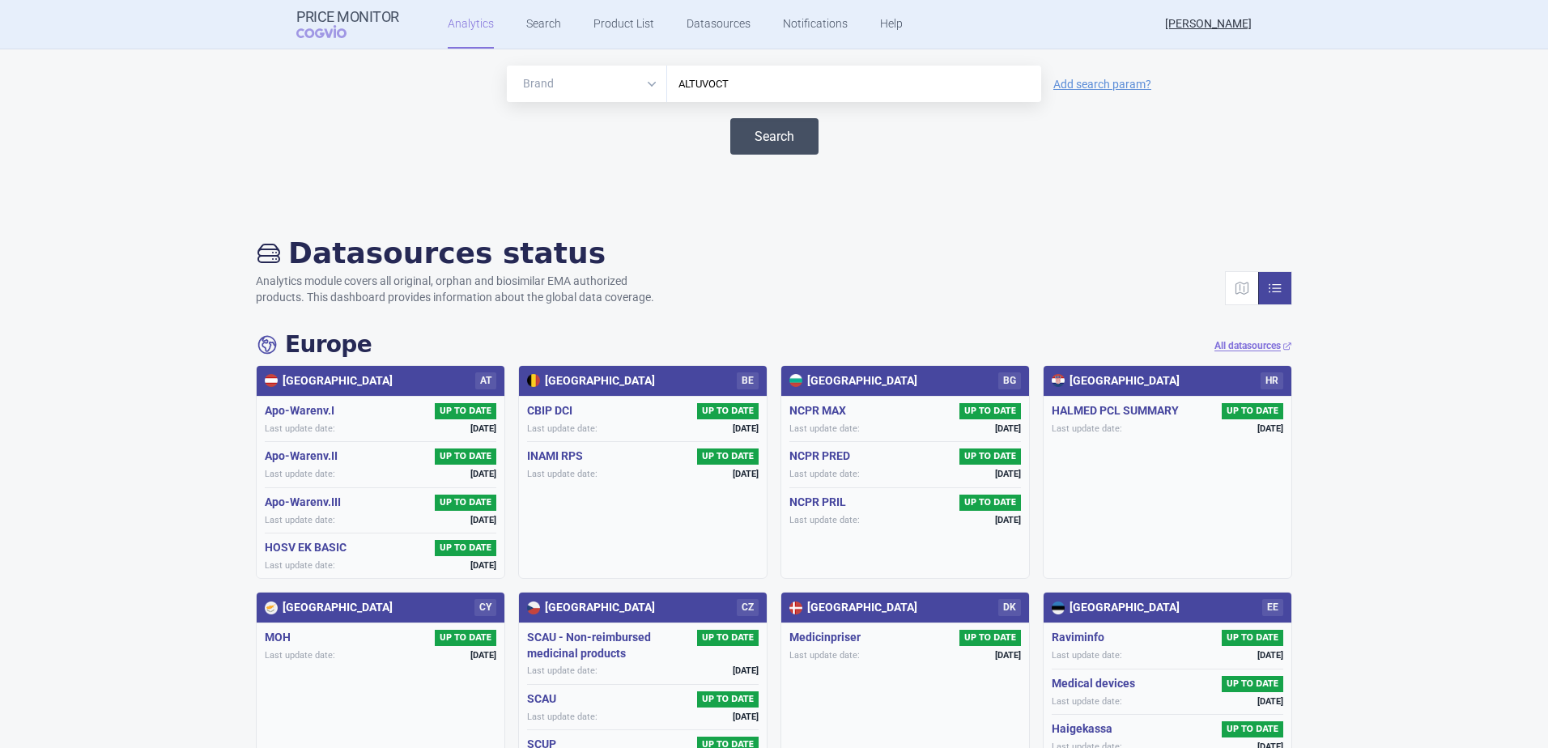
click at [771, 132] on button "Search" at bounding box center [774, 136] width 88 height 36
